Goal: Information Seeking & Learning: Learn about a topic

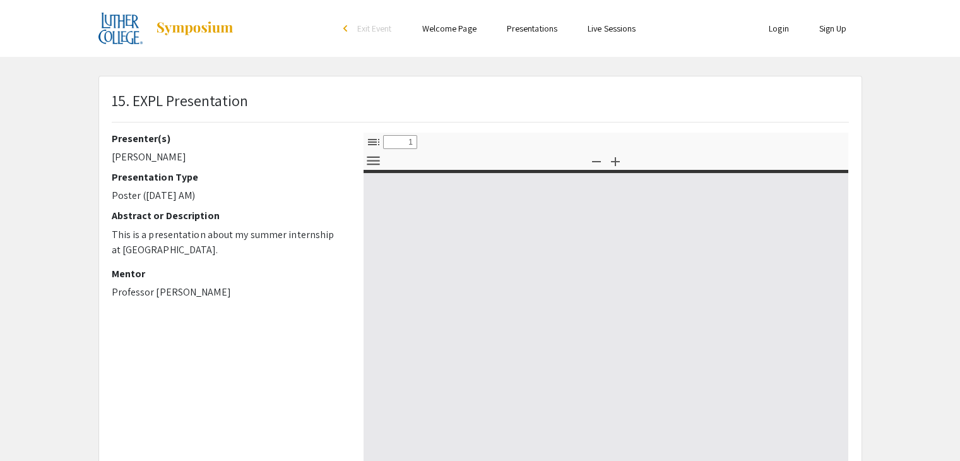
select select "custom"
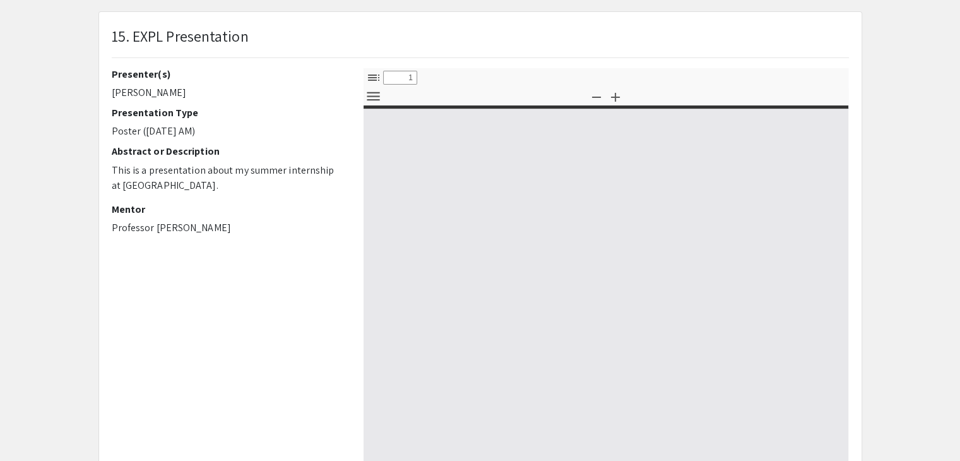
type input "0"
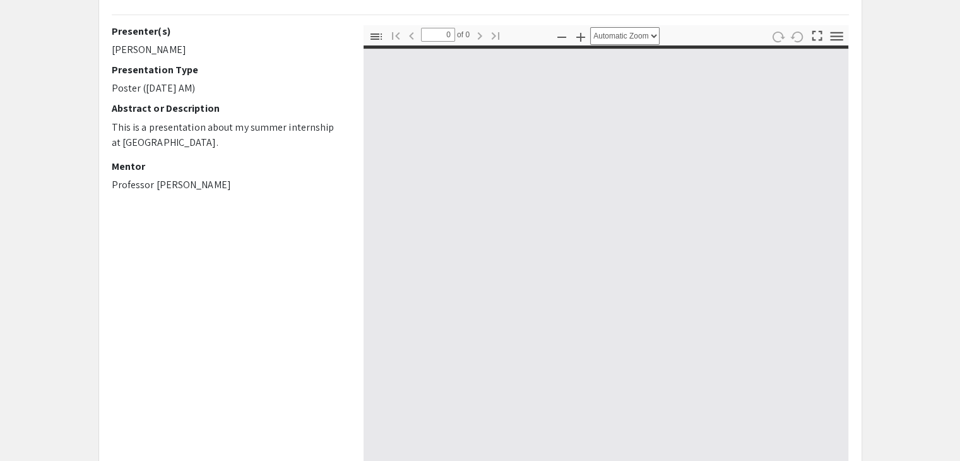
select select "custom"
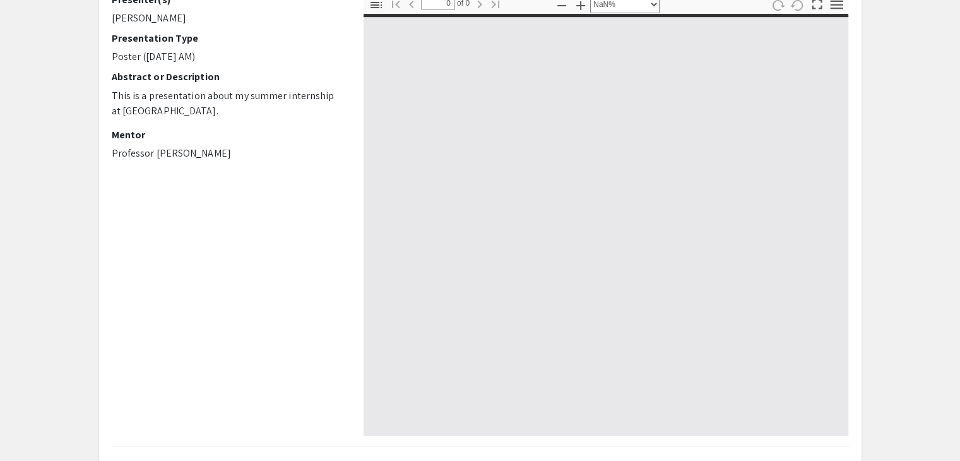
scroll to position [140, 0]
type input "1"
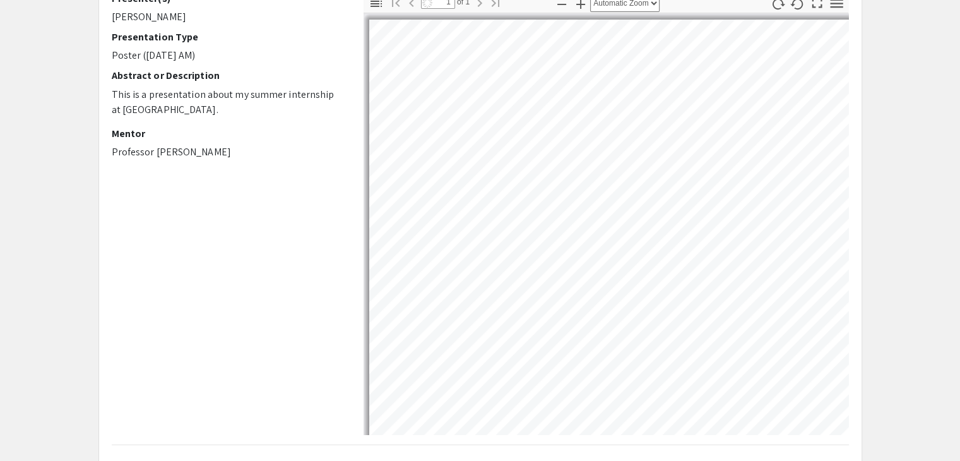
select select "auto"
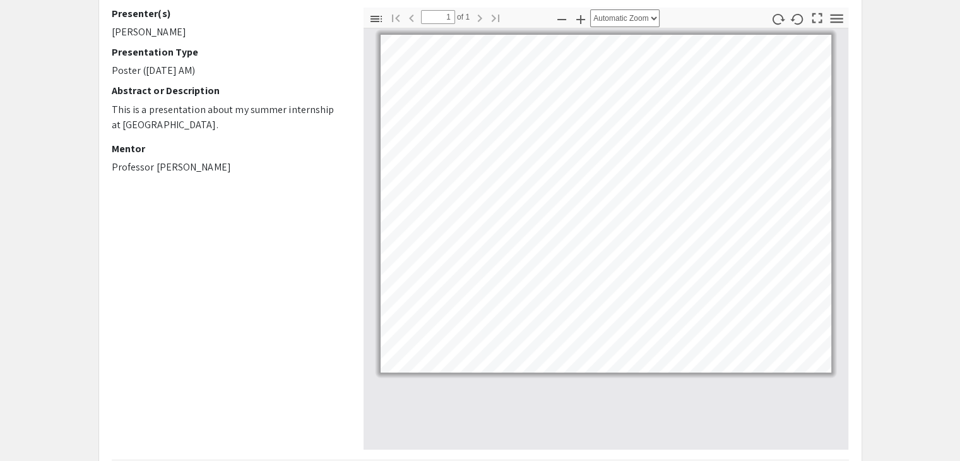
scroll to position [0, 0]
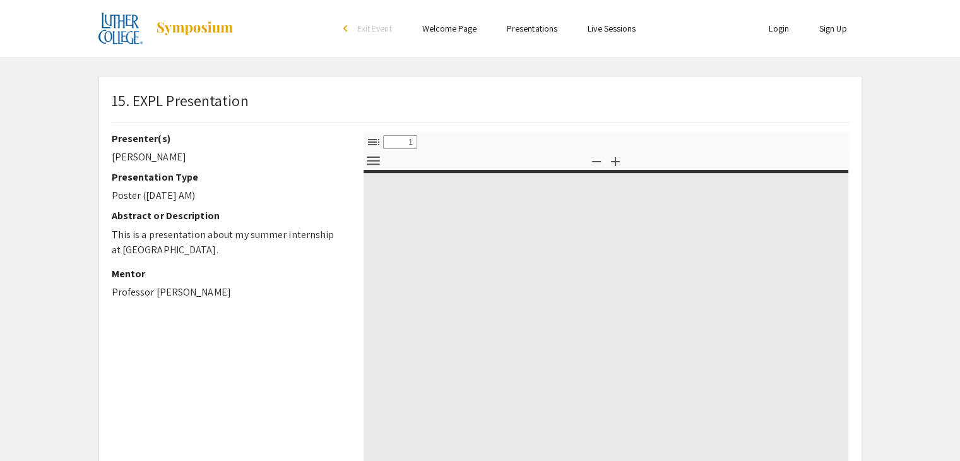
select select "custom"
type input "0"
select select "custom"
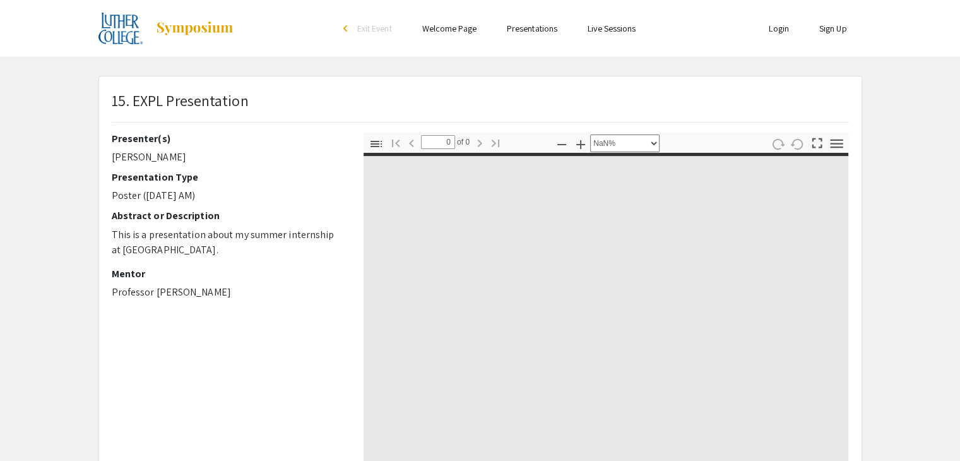
type input "1"
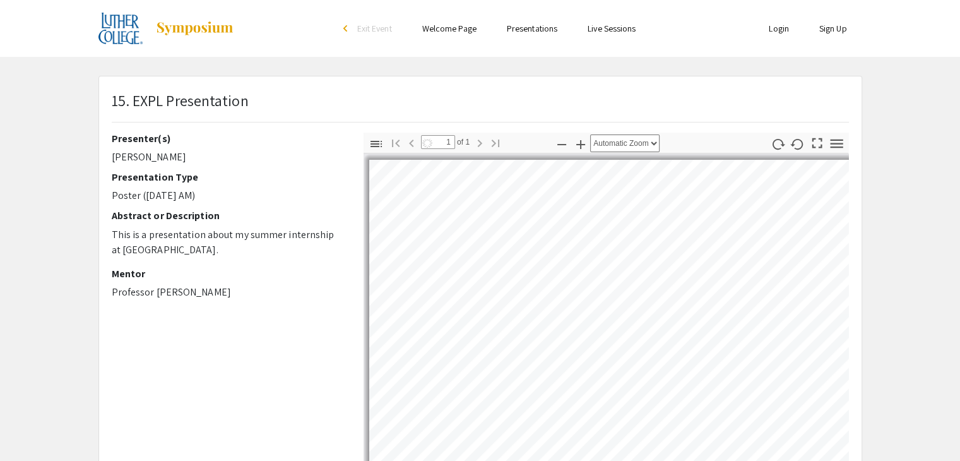
select select "auto"
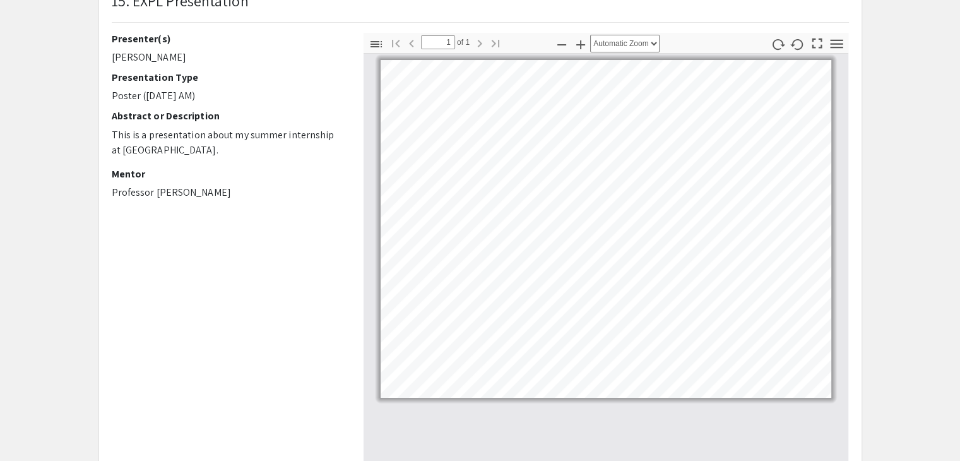
scroll to position [98, 0]
